Goal: Information Seeking & Learning: Learn about a topic

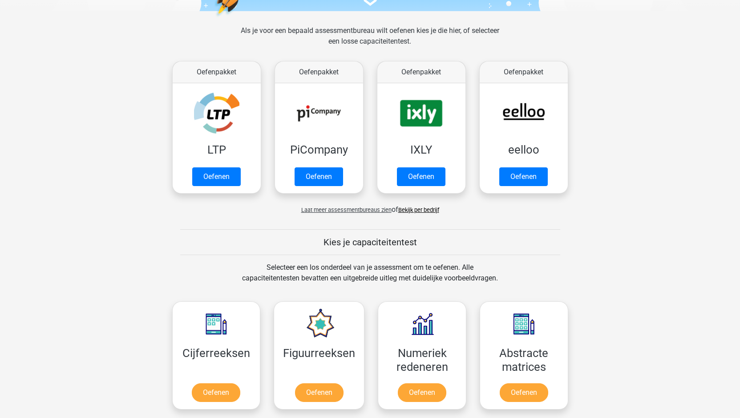
scroll to position [125, 0]
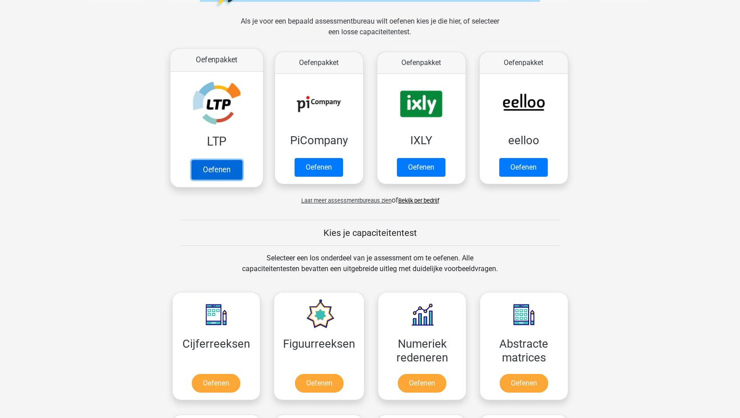
click at [215, 170] on link "Oefenen" at bounding box center [216, 170] width 51 height 20
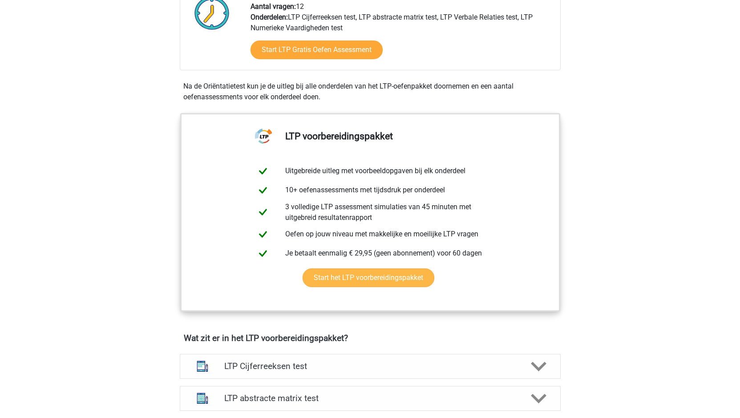
scroll to position [251, 0]
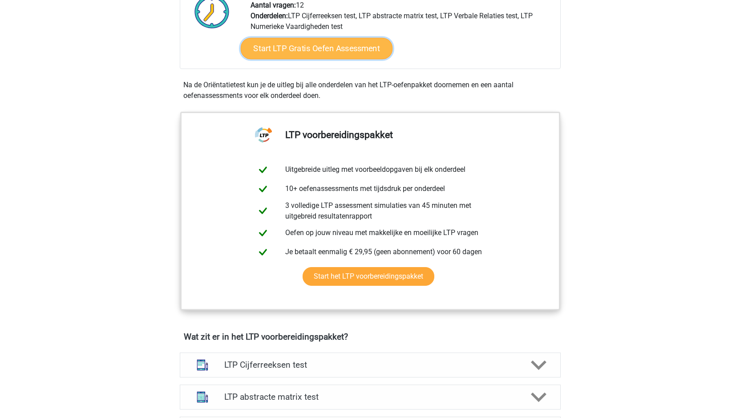
click at [315, 53] on link "Start LTP Gratis Oefen Assessment" at bounding box center [316, 48] width 152 height 21
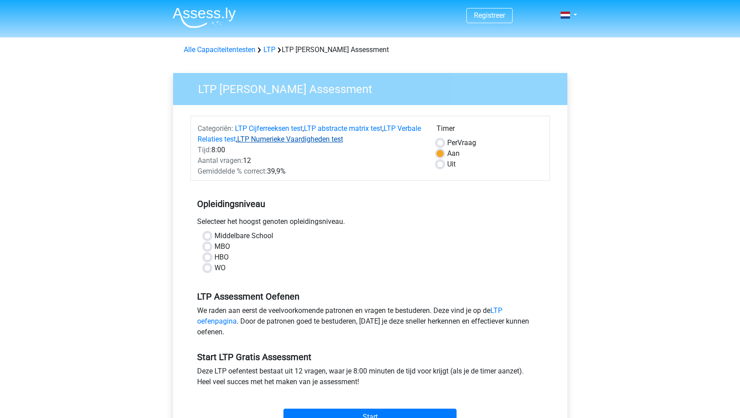
scroll to position [63, 0]
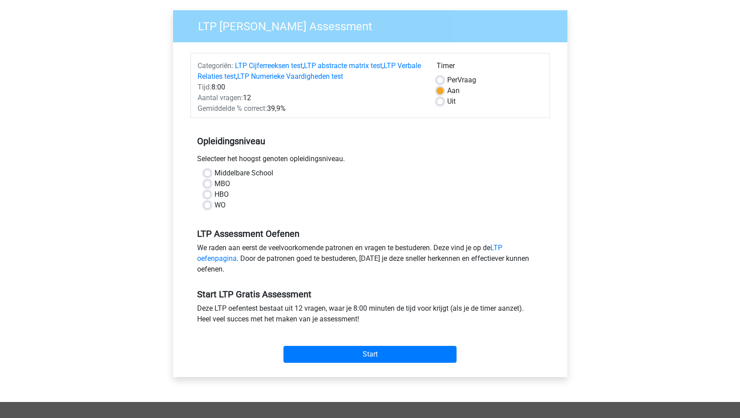
click at [214, 182] on label "MBO" at bounding box center [222, 183] width 16 height 11
click at [209, 182] on input "MBO" at bounding box center [207, 182] width 7 height 9
radio input "true"
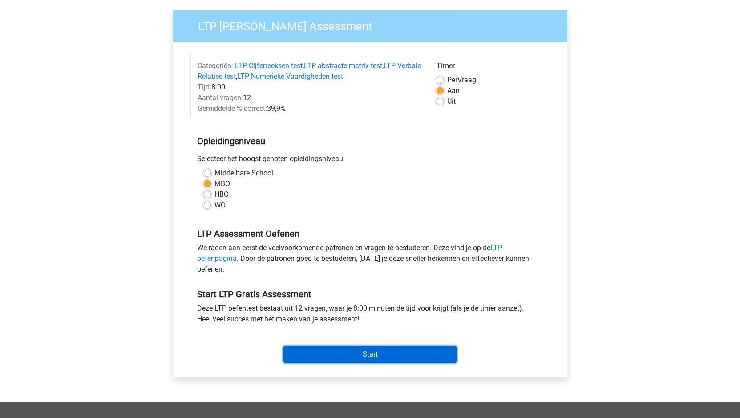
click at [369, 354] on input "Start" at bounding box center [369, 354] width 173 height 17
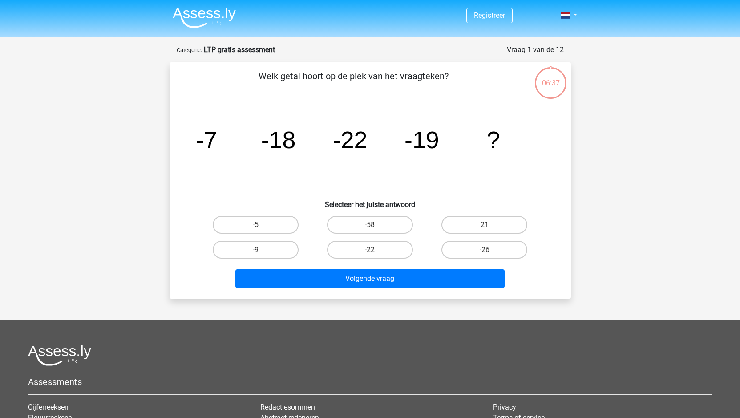
click at [490, 251] on div "-26" at bounding box center [484, 250] width 107 height 18
click at [481, 246] on label "-26" at bounding box center [484, 250] width 86 height 18
click at [485, 250] on input "-26" at bounding box center [488, 253] width 6 height 6
radio input "true"
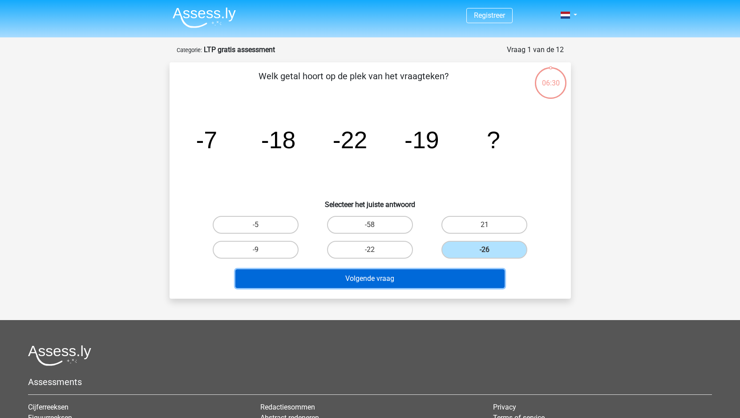
click at [395, 279] on button "Volgende vraag" at bounding box center [369, 278] width 269 height 19
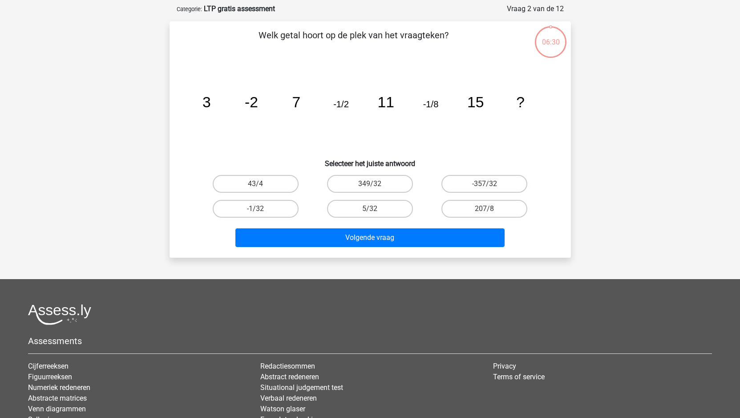
scroll to position [44, 0]
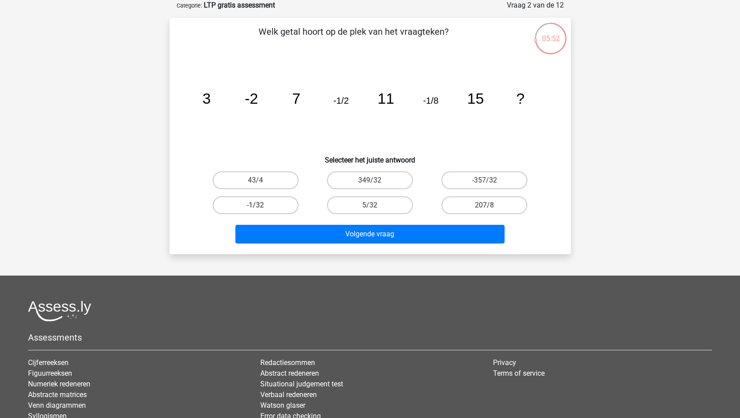
click at [260, 199] on label "-1/32" at bounding box center [256, 205] width 86 height 18
click at [260, 205] on input "-1/32" at bounding box center [258, 208] width 6 height 6
radio input "true"
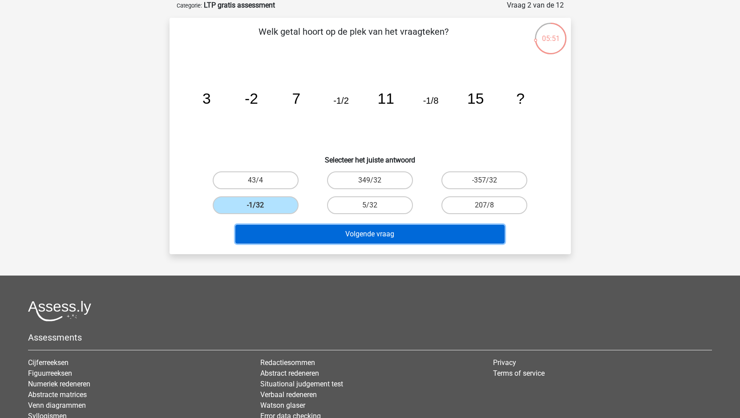
click at [365, 233] on button "Volgende vraag" at bounding box center [369, 234] width 269 height 19
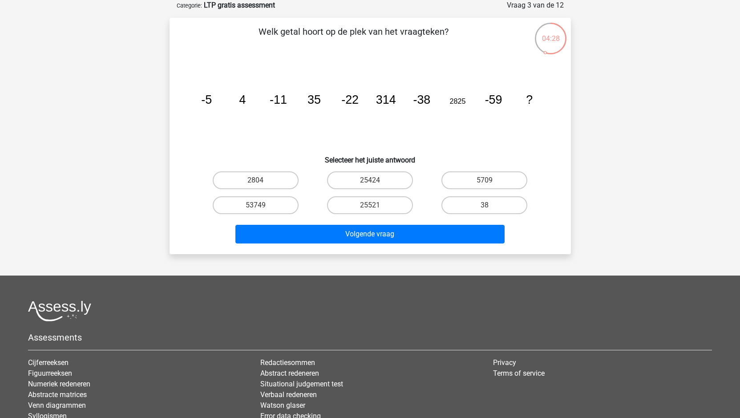
click at [489, 181] on input "5709" at bounding box center [488, 183] width 6 height 6
radio input "true"
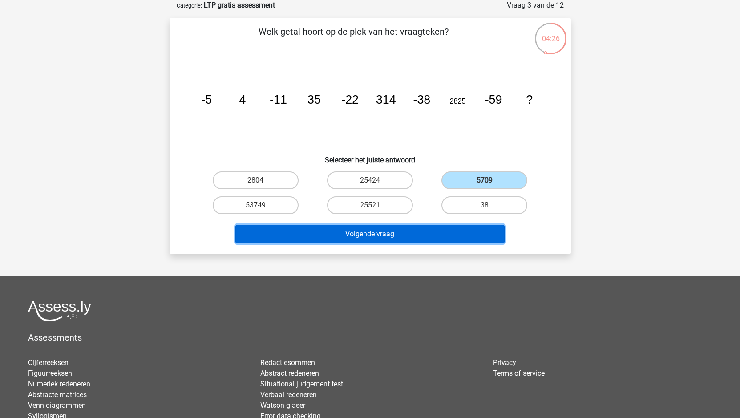
click at [407, 234] on button "Volgende vraag" at bounding box center [369, 234] width 269 height 19
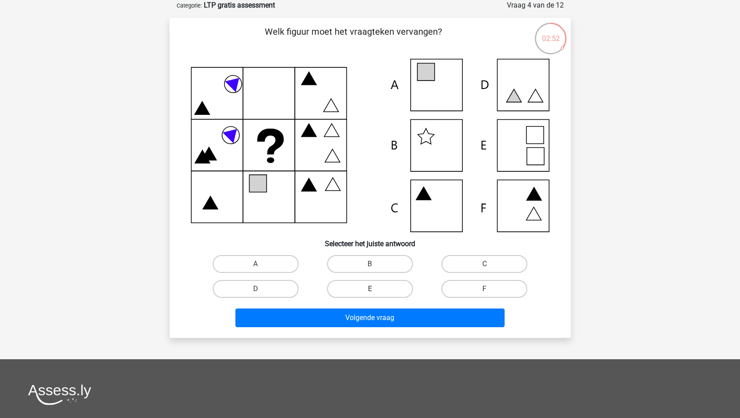
click at [379, 289] on label "E" at bounding box center [370, 289] width 86 height 18
click at [376, 289] on input "E" at bounding box center [373, 292] width 6 height 6
radio input "true"
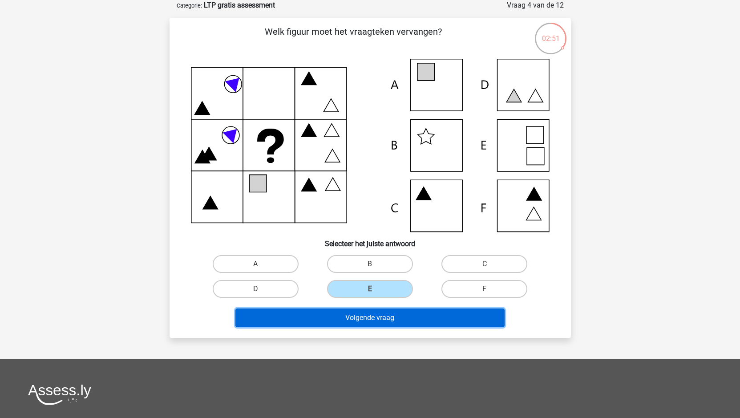
click at [376, 317] on button "Volgende vraag" at bounding box center [369, 317] width 269 height 19
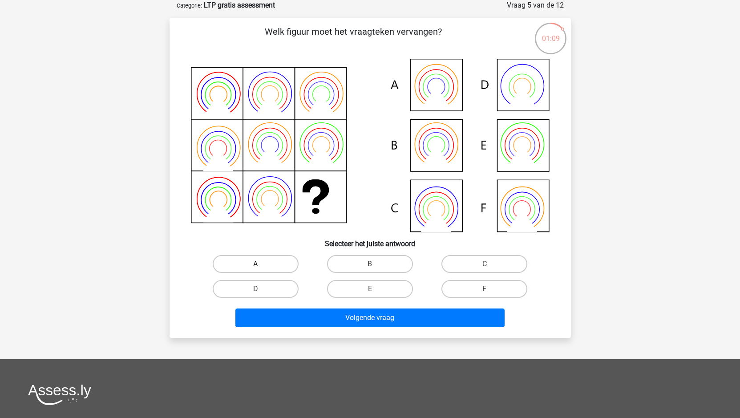
click at [273, 263] on label "A" at bounding box center [256, 264] width 86 height 18
click at [261, 264] on input "A" at bounding box center [258, 267] width 6 height 6
radio input "true"
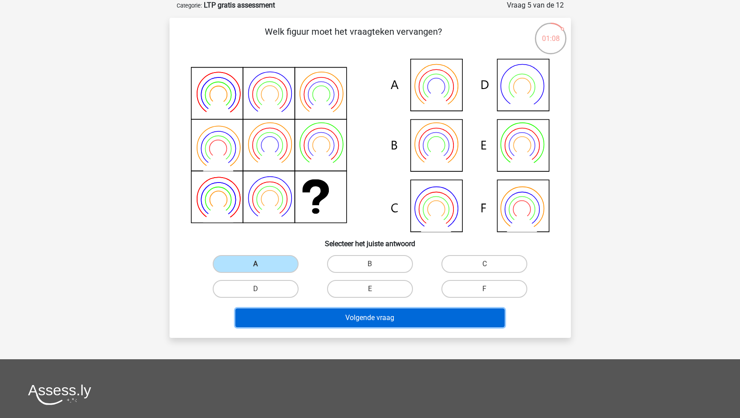
click at [366, 320] on button "Volgende vraag" at bounding box center [369, 317] width 269 height 19
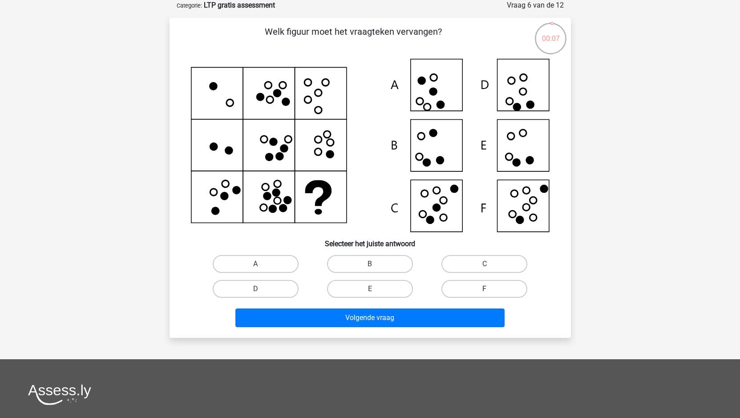
click at [463, 294] on label "F" at bounding box center [484, 289] width 86 height 18
click at [485, 294] on input "F" at bounding box center [488, 292] width 6 height 6
radio input "true"
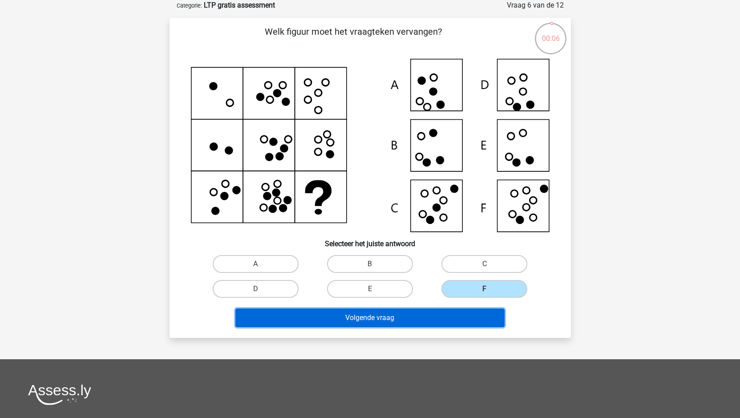
click at [428, 313] on button "Volgende vraag" at bounding box center [369, 317] width 269 height 19
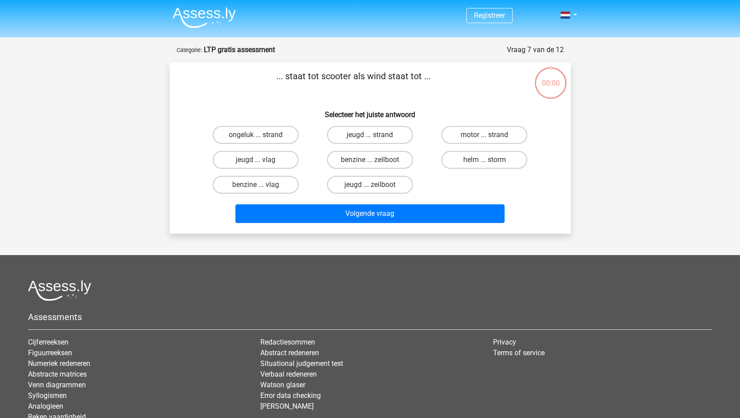
scroll to position [44, 0]
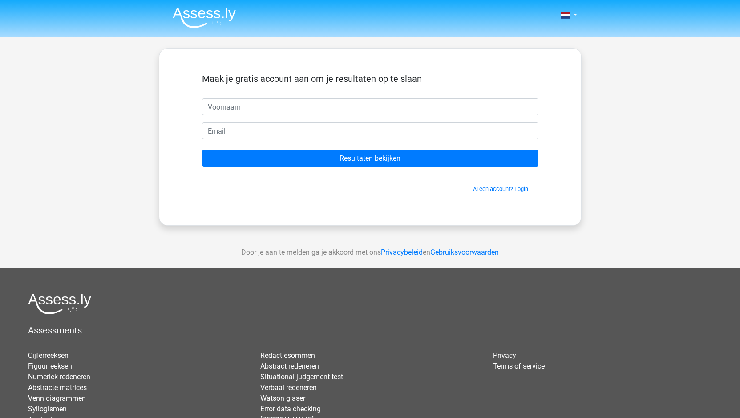
scroll to position [63, 0]
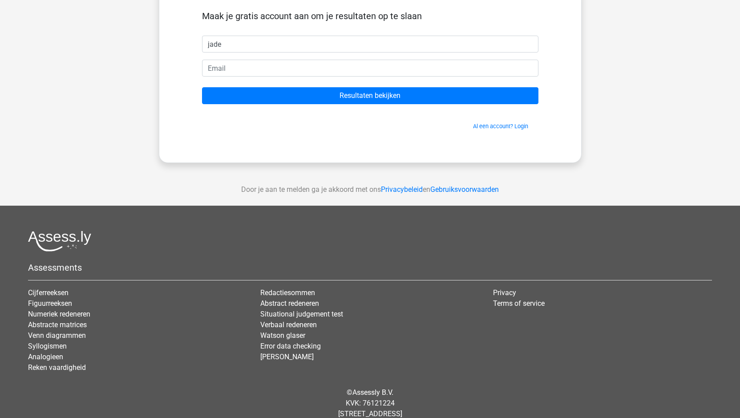
type input "jade"
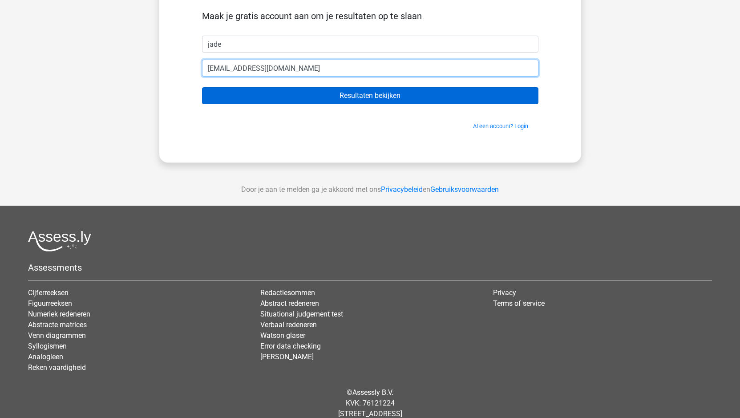
type input "[EMAIL_ADDRESS][DOMAIN_NAME]"
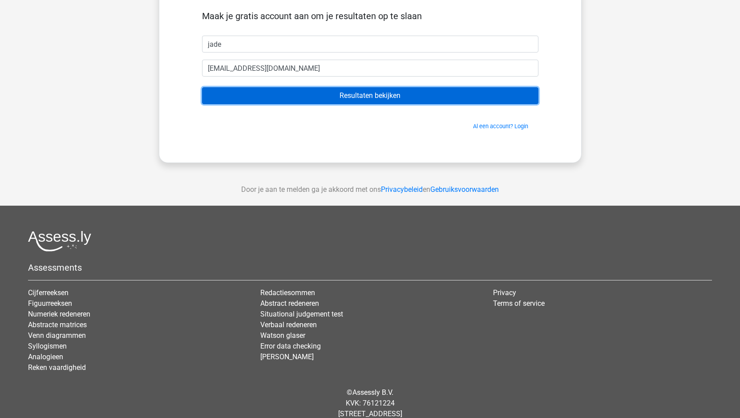
click at [405, 95] on input "Resultaten bekijken" at bounding box center [370, 95] width 336 height 17
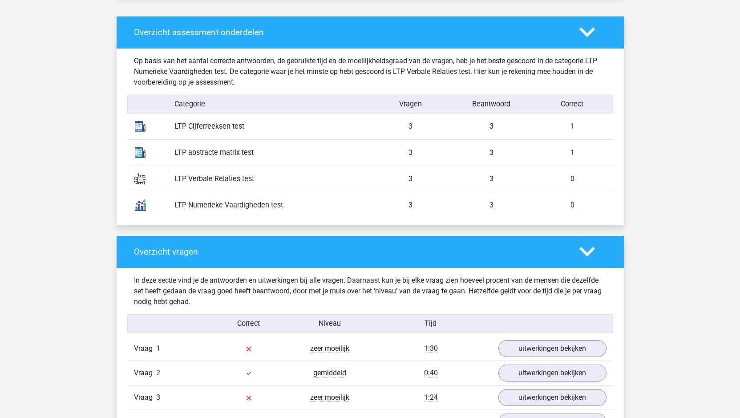
scroll to position [689, 0]
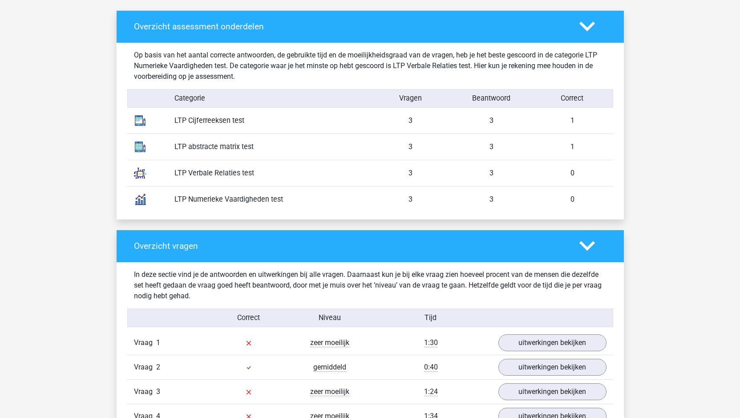
click at [166, 199] on div "LTP Numerieke Vaardigheden test 3 3 0" at bounding box center [370, 199] width 486 height 26
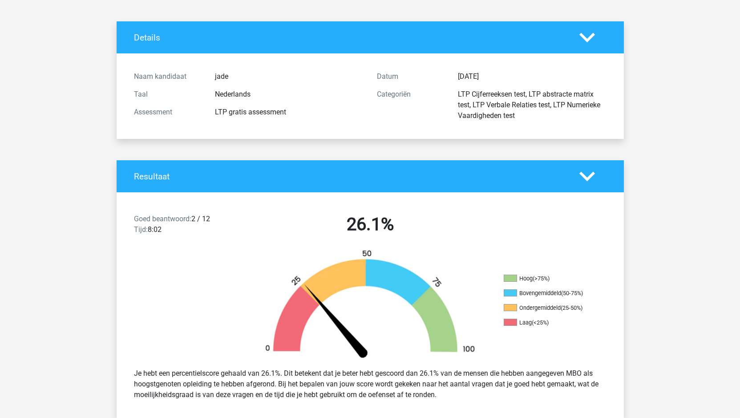
scroll to position [0, 0]
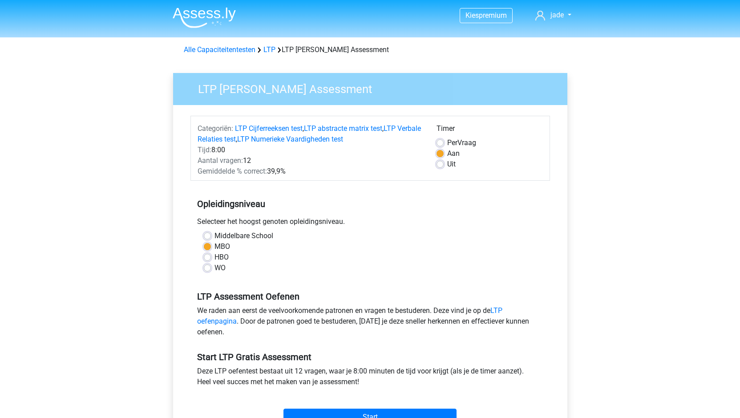
scroll to position [63, 0]
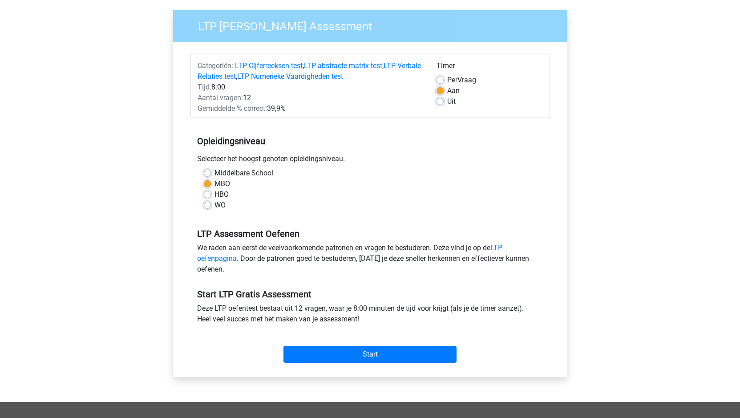
click at [447, 101] on label "Uit" at bounding box center [451, 101] width 8 height 11
click at [439, 101] on input "Uit" at bounding box center [439, 100] width 7 height 9
radio input "true"
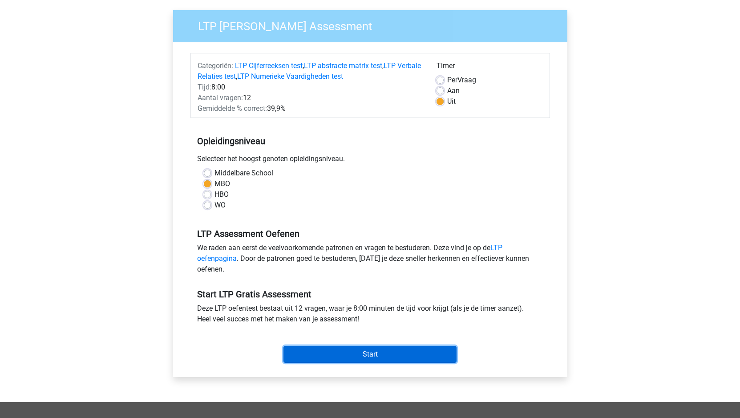
click at [362, 356] on input "Start" at bounding box center [369, 354] width 173 height 17
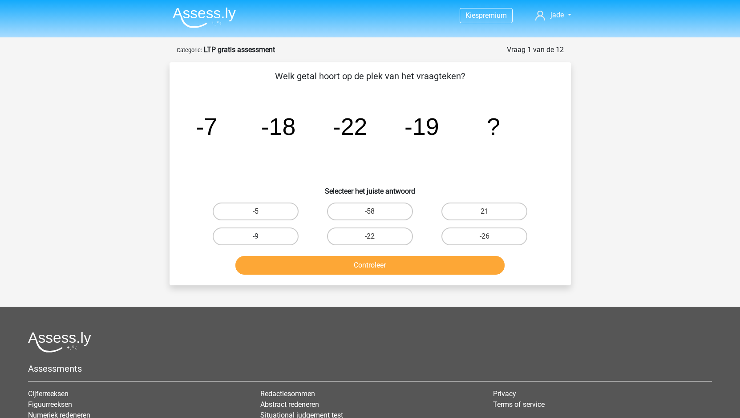
click at [258, 234] on label "-9" at bounding box center [256, 236] width 86 height 18
click at [258, 236] on input "-9" at bounding box center [258, 239] width 6 height 6
radio input "true"
click at [355, 270] on button "Controleer" at bounding box center [369, 265] width 269 height 19
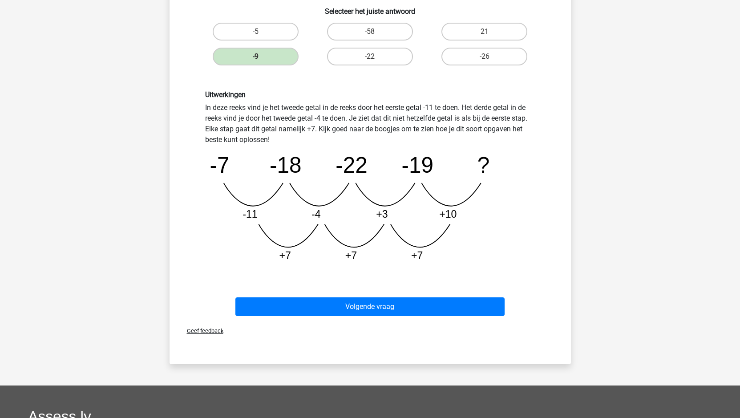
scroll to position [188, 0]
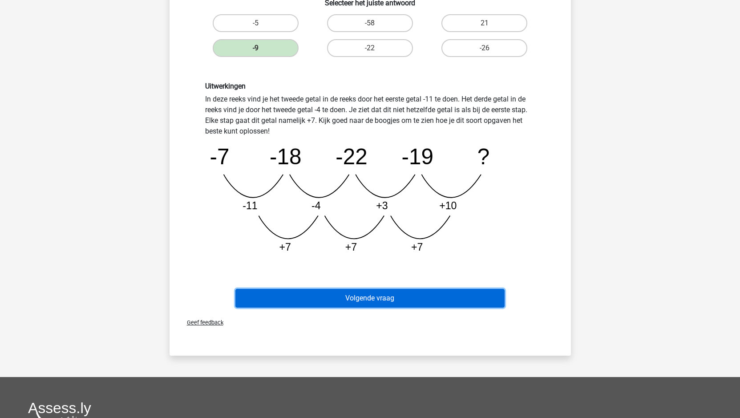
click at [365, 295] on button "Volgende vraag" at bounding box center [369, 298] width 269 height 19
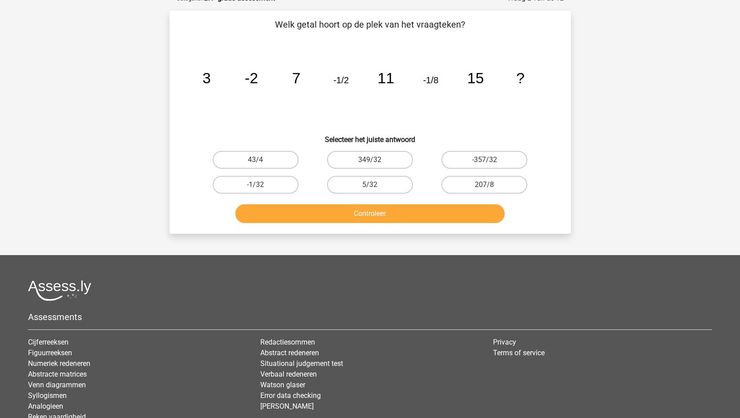
scroll to position [44, 0]
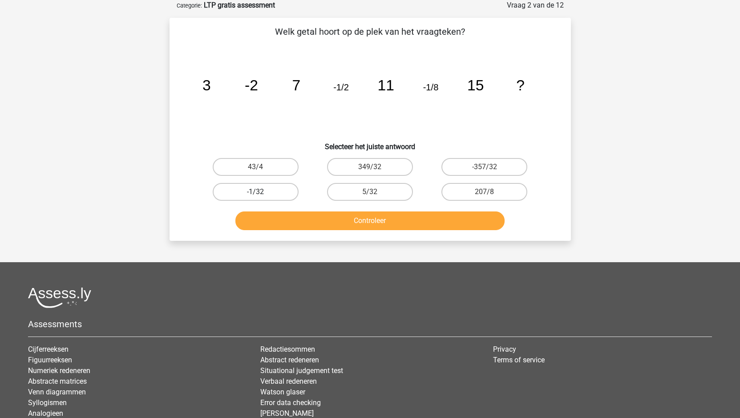
click at [267, 190] on label "-1/32" at bounding box center [256, 192] width 86 height 18
click at [261, 192] on input "-1/32" at bounding box center [258, 195] width 6 height 6
radio input "true"
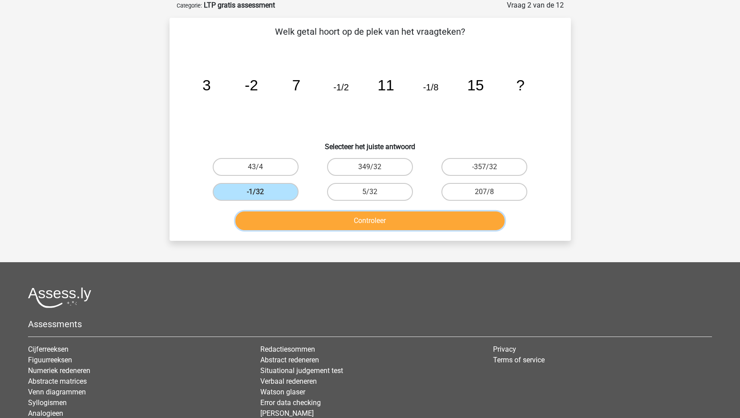
click at [364, 226] on button "Controleer" at bounding box center [369, 220] width 269 height 19
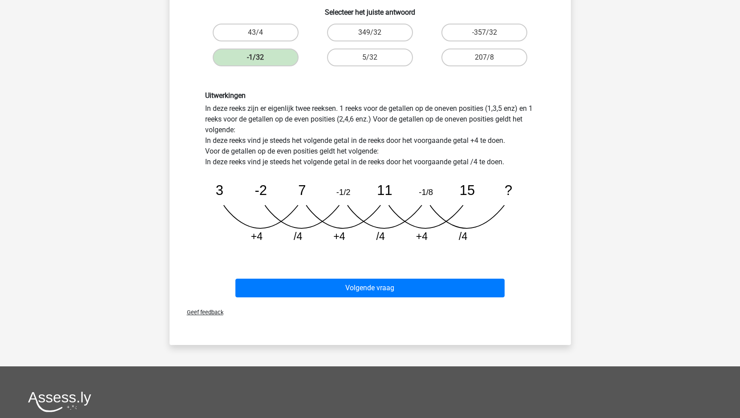
scroll to position [188, 0]
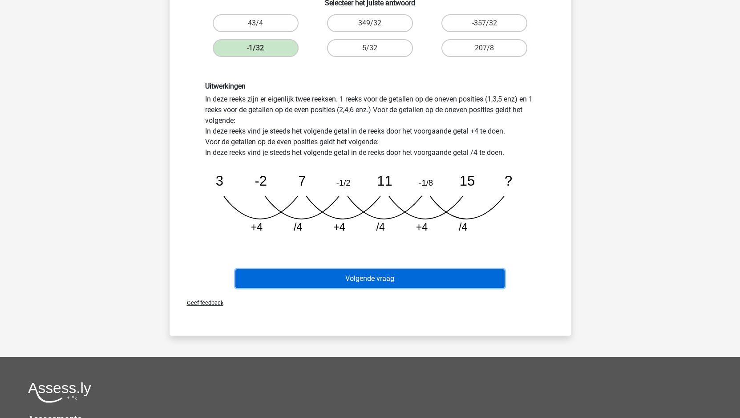
click at [375, 278] on button "Volgende vraag" at bounding box center [369, 278] width 269 height 19
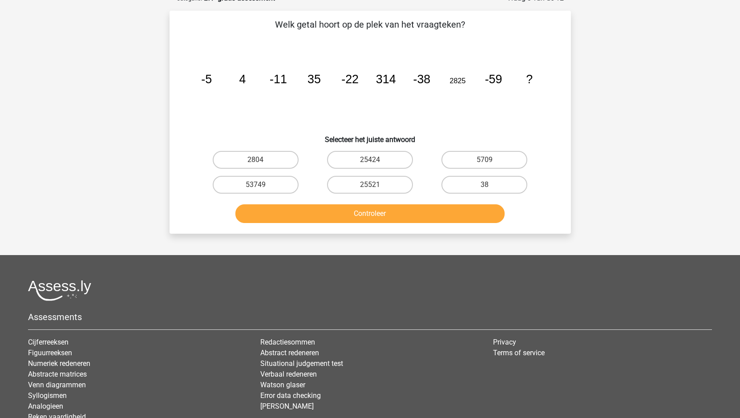
scroll to position [44, 0]
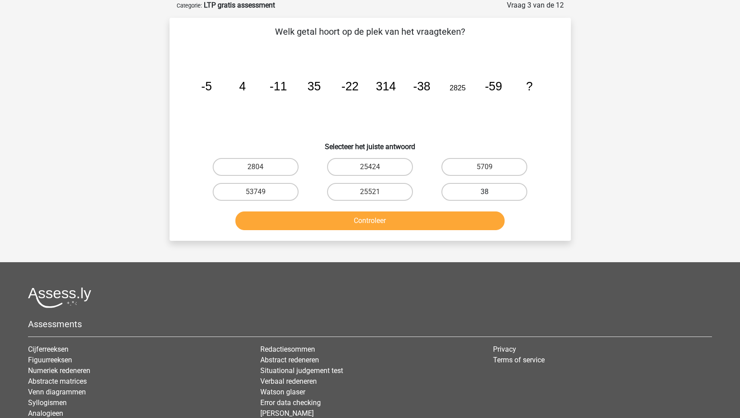
click at [482, 193] on label "38" at bounding box center [484, 192] width 86 height 18
click at [485, 193] on input "38" at bounding box center [488, 195] width 6 height 6
radio input "true"
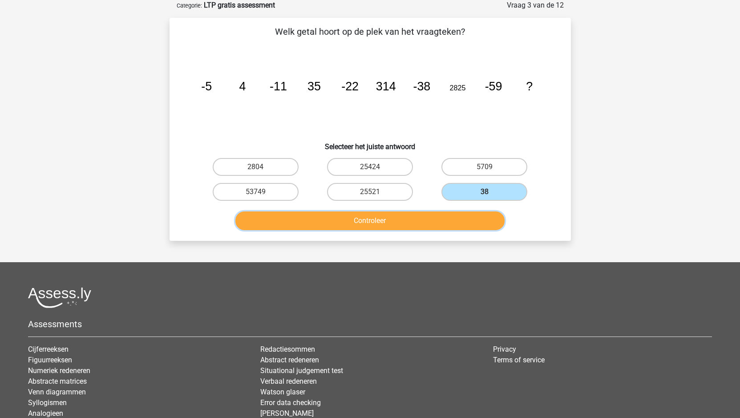
click at [409, 220] on button "Controleer" at bounding box center [369, 220] width 269 height 19
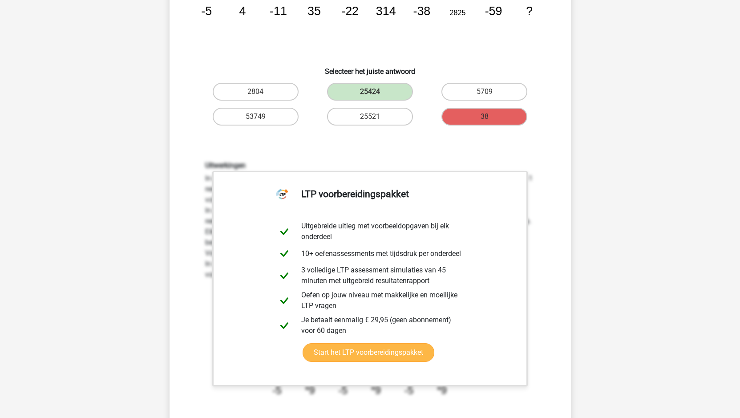
scroll to position [125, 0]
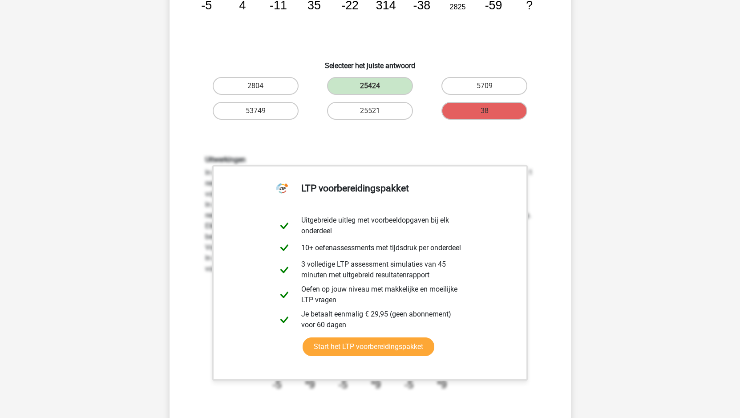
click at [352, 123] on div "Welk getal hoort op de plek van het vraagteken? image/svg+xml -5 4 -11 35 -22 3…" at bounding box center [370, 196] width 394 height 505
click at [377, 353] on link "Start het LTP voorbereidingspakket" at bounding box center [369, 346] width 132 height 19
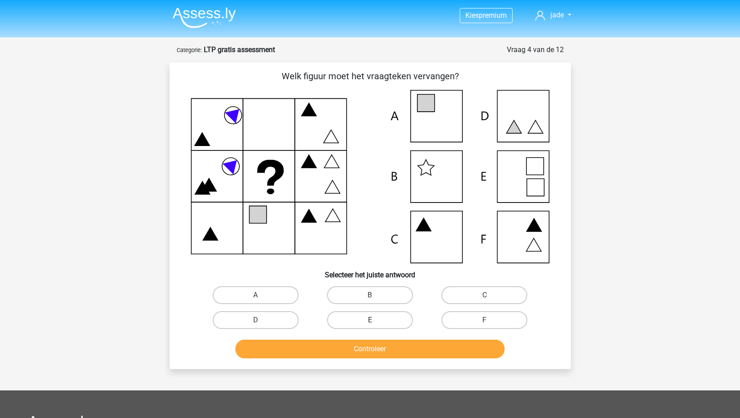
click at [355, 321] on label "E" at bounding box center [370, 320] width 86 height 18
click at [370, 321] on input "E" at bounding box center [373, 323] width 6 height 6
radio input "true"
click at [370, 351] on button "Controleer" at bounding box center [369, 348] width 269 height 19
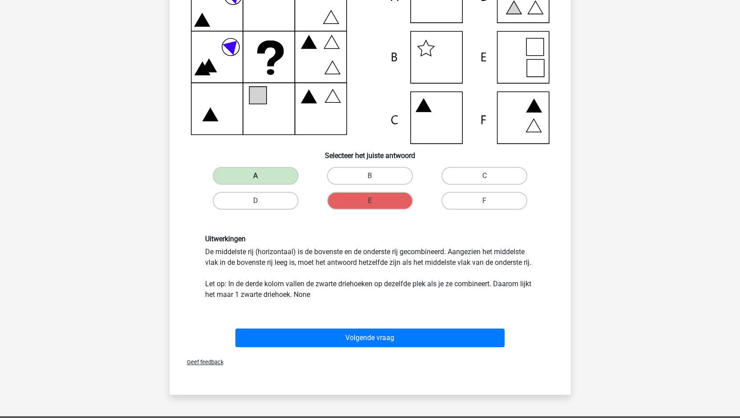
scroll to position [125, 0]
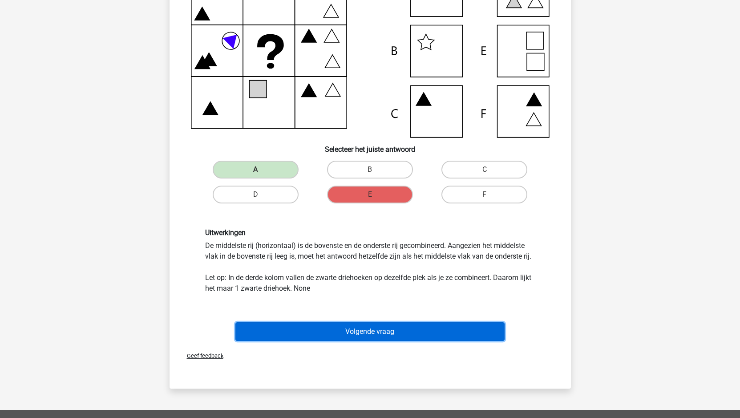
click at [371, 327] on button "Volgende vraag" at bounding box center [369, 331] width 269 height 19
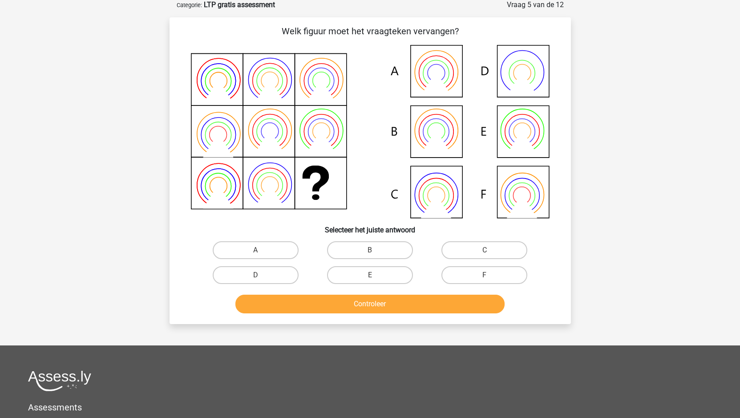
scroll to position [44, 0]
click at [239, 248] on label "A" at bounding box center [256, 251] width 86 height 18
click at [255, 251] on input "A" at bounding box center [258, 254] width 6 height 6
radio input "true"
click at [340, 306] on button "Controleer" at bounding box center [369, 304] width 269 height 19
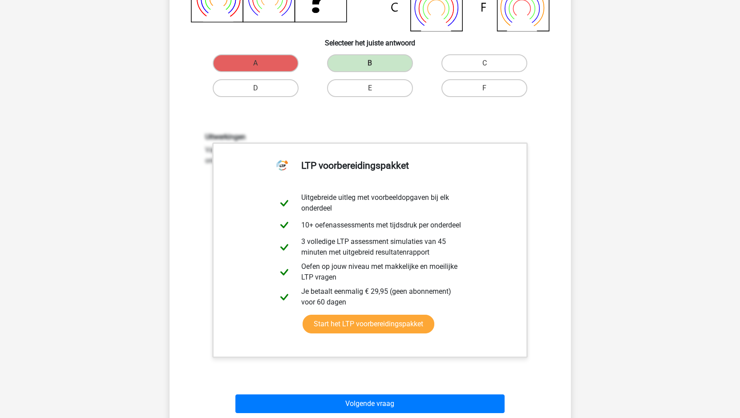
scroll to position [232, 0]
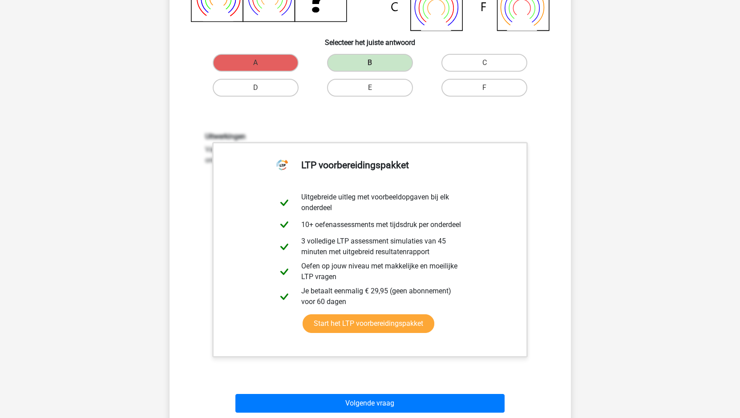
click at [108, 344] on div "Kies premium jade [EMAIL_ADDRESS][DOMAIN_NAME]" at bounding box center [370, 242] width 740 height 949
click at [581, 307] on div "Vraag 5 van de 12 Categorie: LTP gratis assessment Welk figuur moet het vraagte…" at bounding box center [370, 136] width 423 height 648
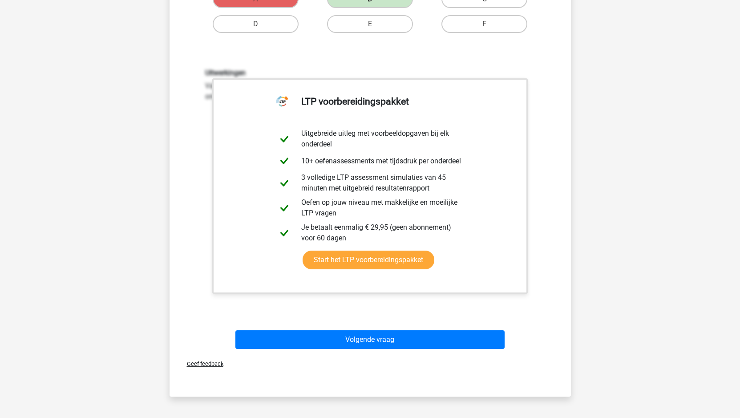
scroll to position [295, 0]
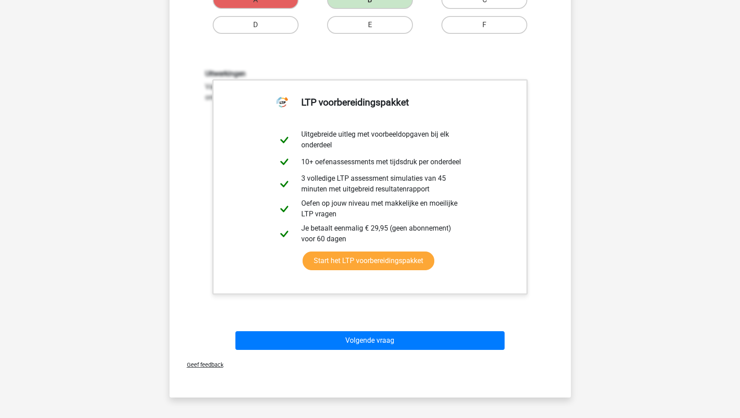
click at [540, 242] on div "Uitwerkingen Van boven naar beneden wisselen de buitenste en de binnenste ring …" at bounding box center [370, 186] width 373 height 276
drag, startPoint x: 540, startPoint y: 242, endPoint x: 545, endPoint y: 272, distance: 30.8
click at [545, 272] on div "Uitwerkingen Van boven naar beneden wisselen de buitenste en de binnenste ring …" at bounding box center [370, 186] width 373 height 276
click at [546, 312] on div "Uitwerkingen Van boven naar beneden wisselen de buitenste en de binnenste ring …" at bounding box center [370, 186] width 373 height 276
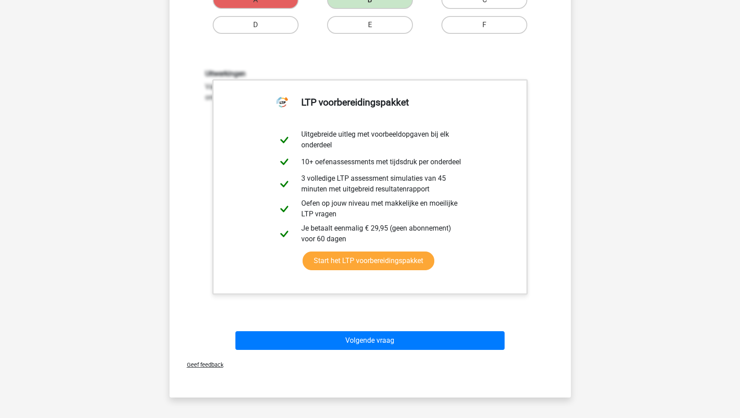
click at [546, 312] on div "Uitwerkingen Van boven naar beneden wisselen de buitenste en de binnenste ring …" at bounding box center [370, 186] width 373 height 276
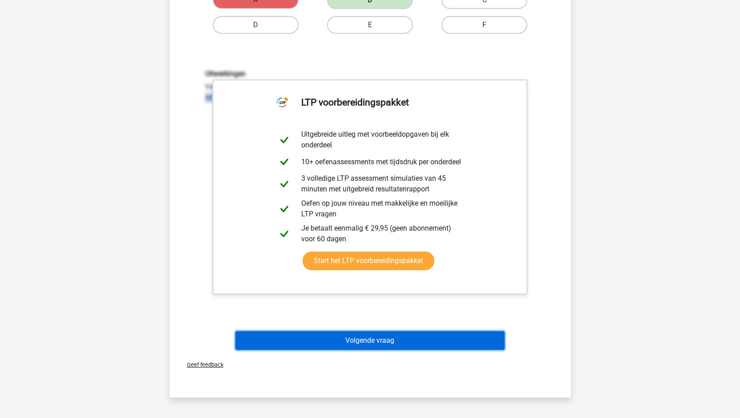
click at [384, 342] on button "Volgende vraag" at bounding box center [369, 340] width 269 height 19
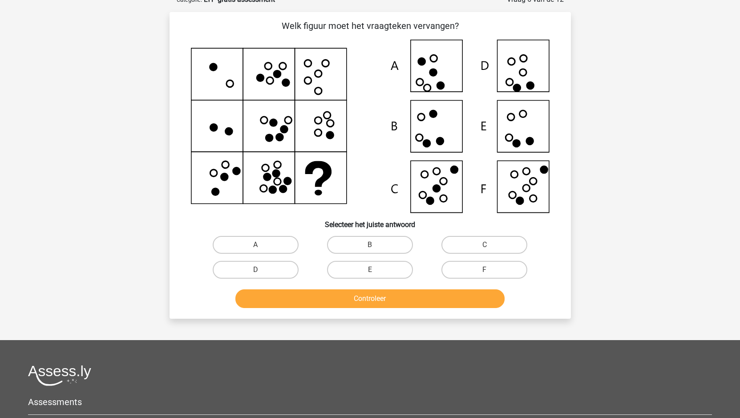
scroll to position [44, 0]
